Goal: Transaction & Acquisition: Book appointment/travel/reservation

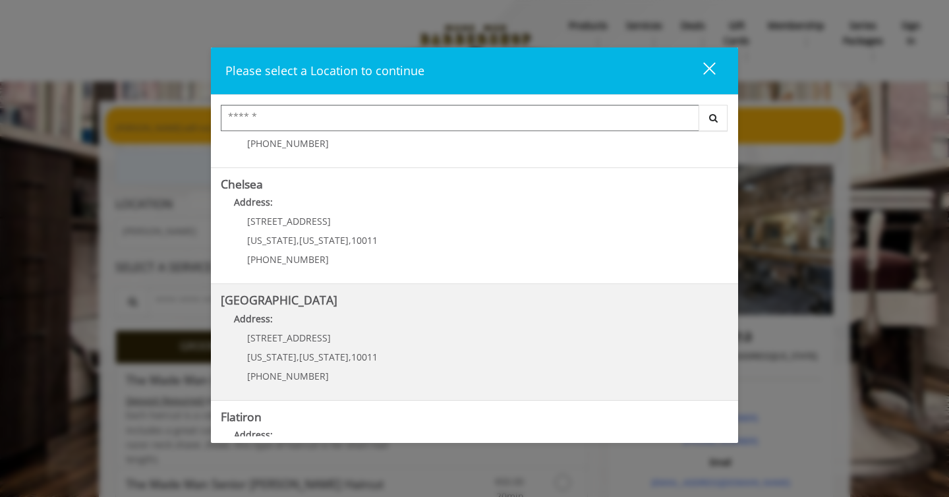
scroll to position [129, 0]
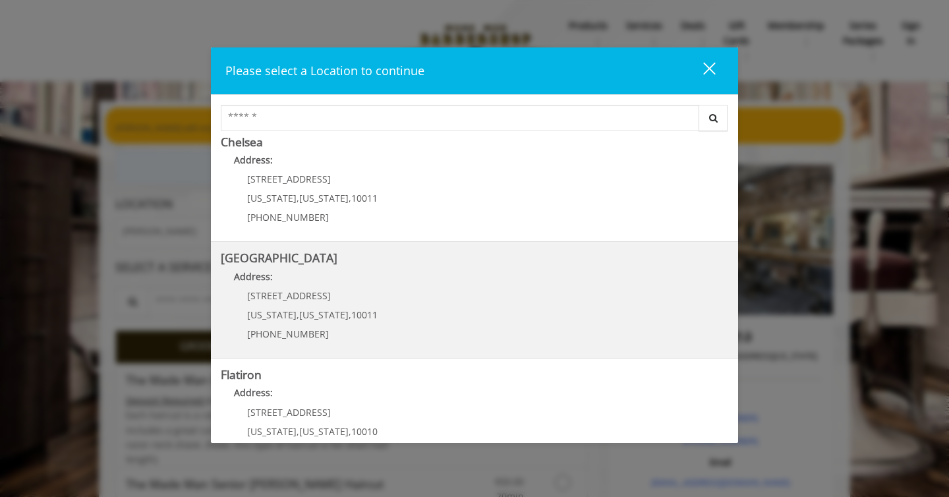
click at [359, 307] on div "267 W 15th St New York , New York , 10011 (646) 850-0041" at bounding box center [302, 319] width 163 height 57
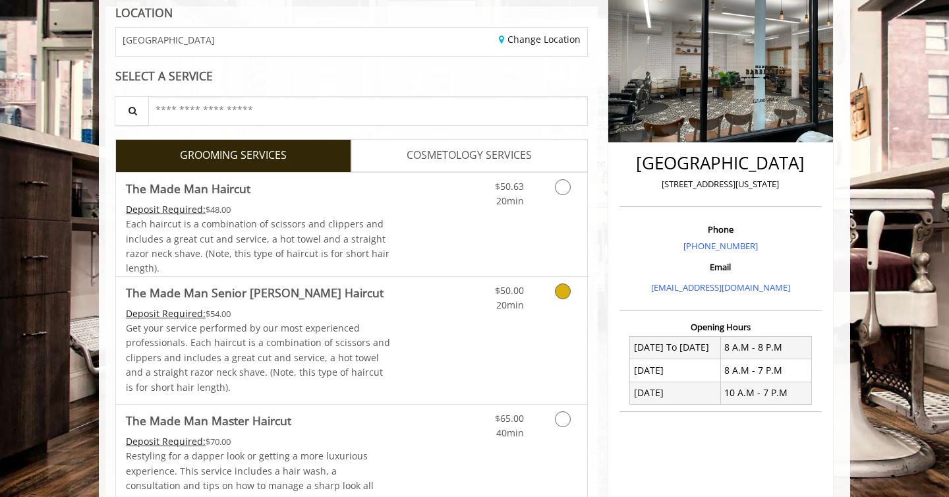
click at [347, 328] on p "Get your service performed by our most experienced professionals. Each haircut …" at bounding box center [258, 358] width 265 height 74
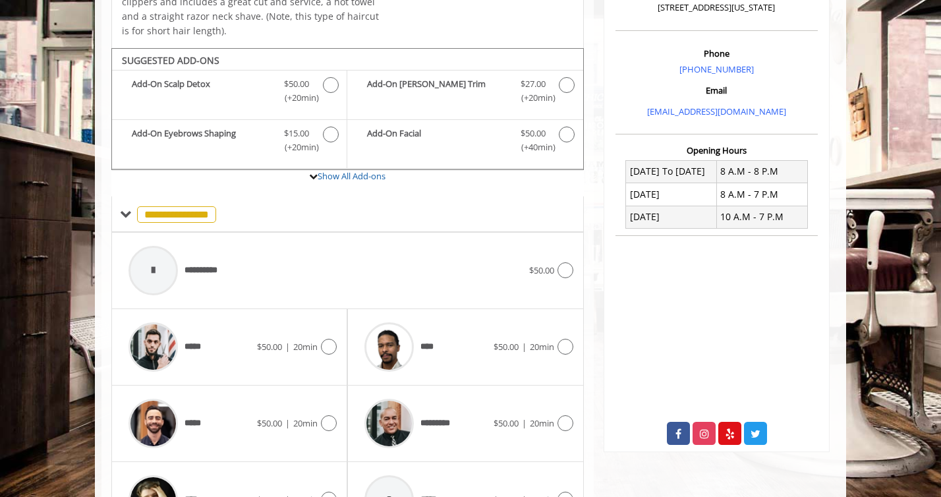
scroll to position [415, 0]
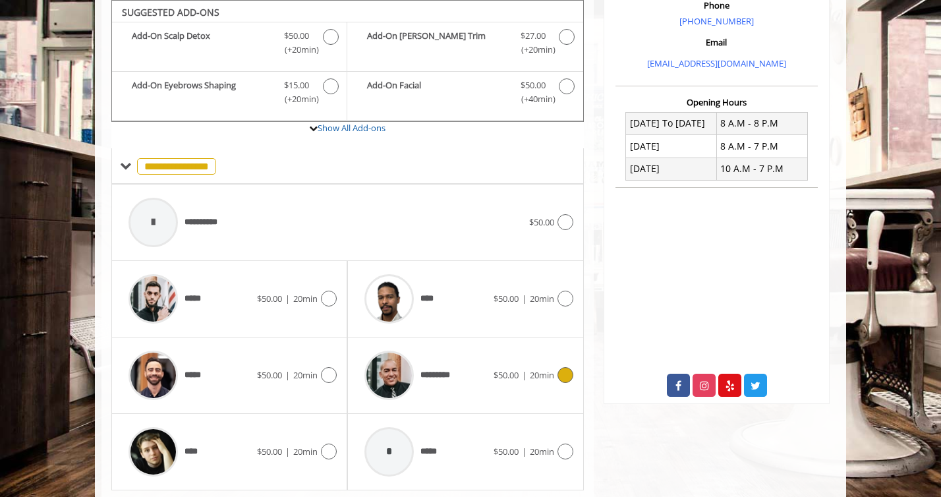
click at [450, 369] on span "*********" at bounding box center [440, 376] width 39 height 14
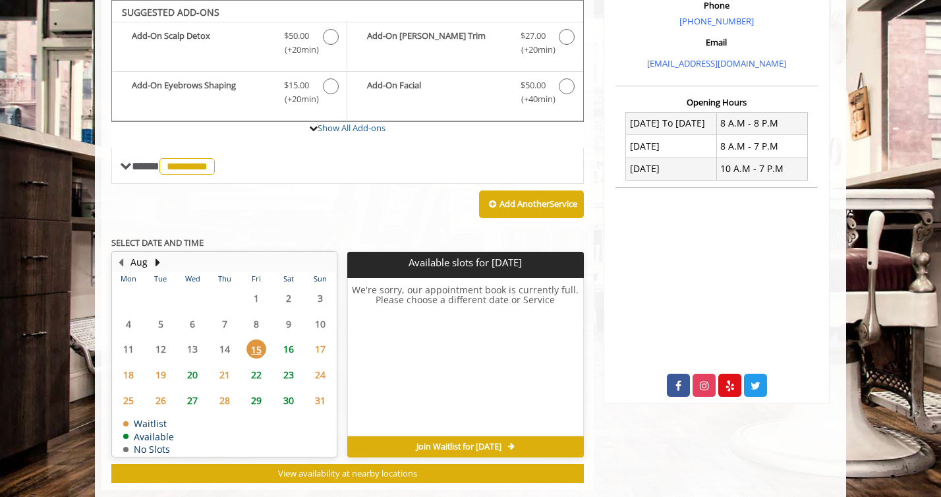
scroll to position [416, 0]
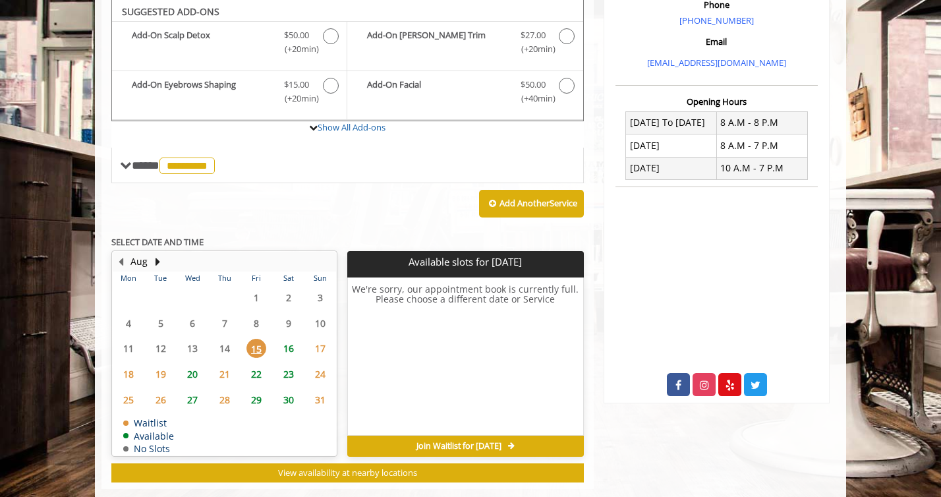
click at [294, 349] on span "16" at bounding box center [289, 348] width 20 height 19
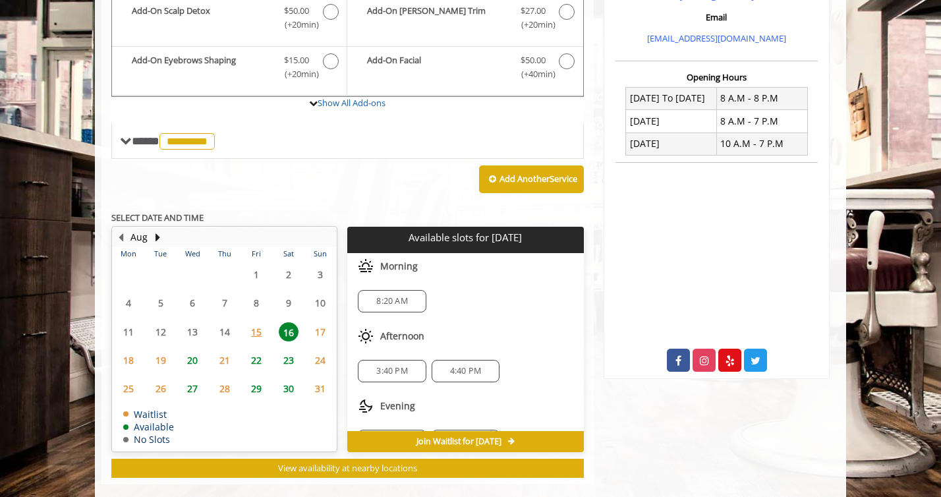
scroll to position [32, 0]
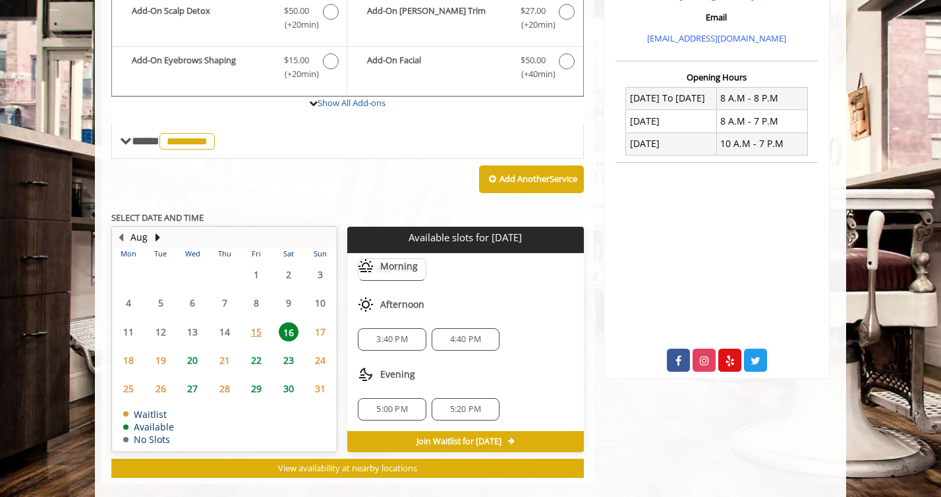
click at [264, 331] on span "15" at bounding box center [257, 331] width 20 height 19
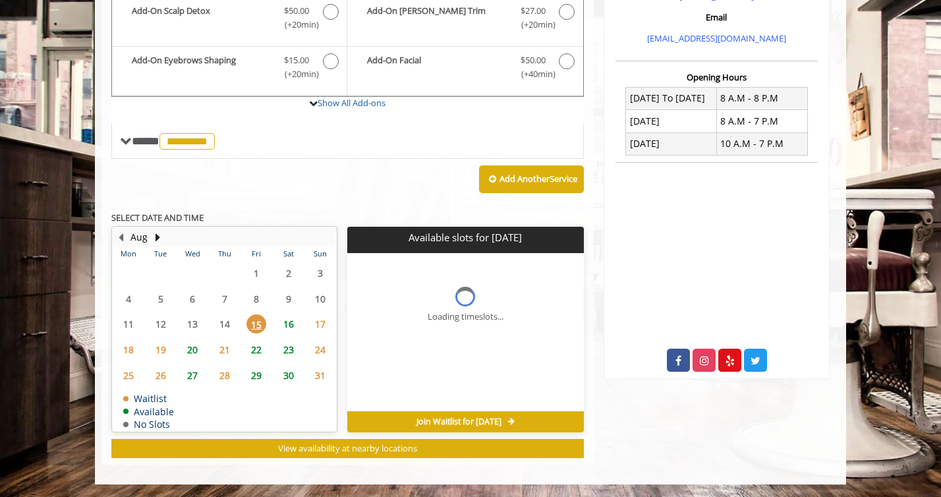
scroll to position [0, 0]
